Goal: Check status: Check status

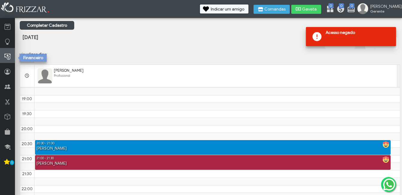
click at [7, 55] on icon at bounding box center [7, 56] width 6 height 7
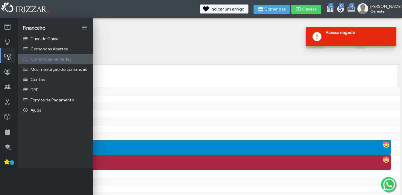
click at [57, 61] on span "Comandas Fechadas" at bounding box center [51, 59] width 41 height 5
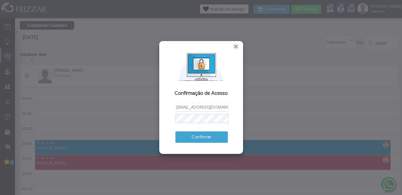
click at [235, 46] on span "Fechar" at bounding box center [236, 46] width 6 height 6
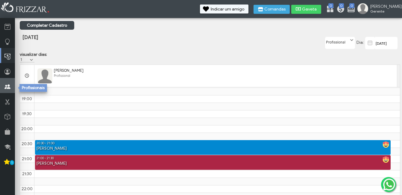
click at [1, 80] on link at bounding box center [7, 85] width 15 height 15
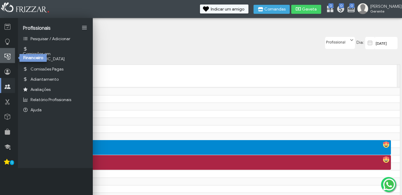
click at [12, 56] on link at bounding box center [7, 55] width 15 height 15
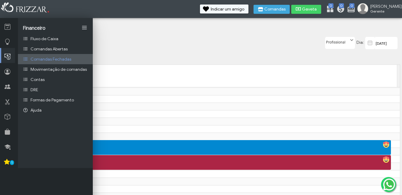
click at [51, 57] on span "Comandas Fechadas" at bounding box center [51, 59] width 41 height 5
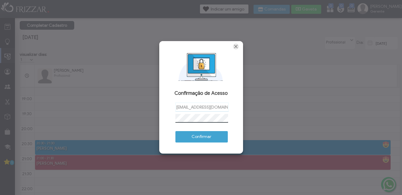
click at [233, 47] on span "Fechar" at bounding box center [236, 46] width 6 height 6
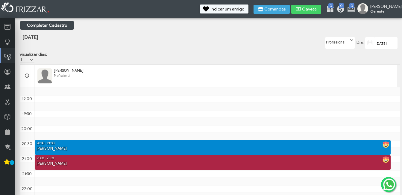
click at [152, 82] on th "[PERSON_NAME]" at bounding box center [215, 76] width 363 height 22
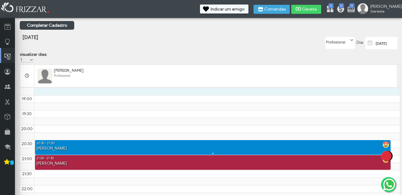
click at [112, 144] on div "20:30 - 21:00" at bounding box center [213, 143] width 356 height 6
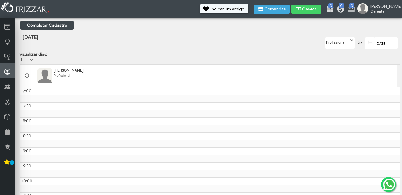
scroll to position [351, 0]
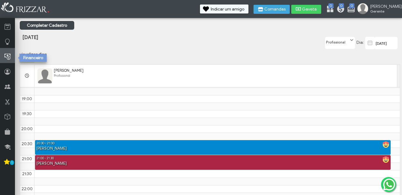
click at [8, 60] on icon at bounding box center [7, 56] width 6 height 7
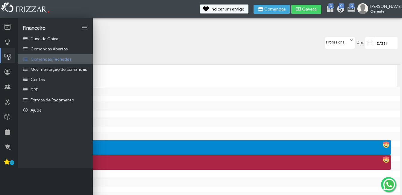
click at [53, 60] on span "Comandas Fechadas" at bounding box center [51, 59] width 41 height 5
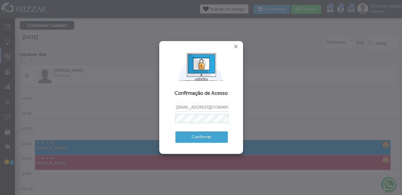
click at [194, 131] on div "Confirmar" at bounding box center [200, 138] width 51 height 26
drag, startPoint x: 194, startPoint y: 131, endPoint x: 196, endPoint y: 139, distance: 7.5
click at [196, 139] on span "Confirmar" at bounding box center [202, 136] width 44 height 9
